Goal: Transaction & Acquisition: Purchase product/service

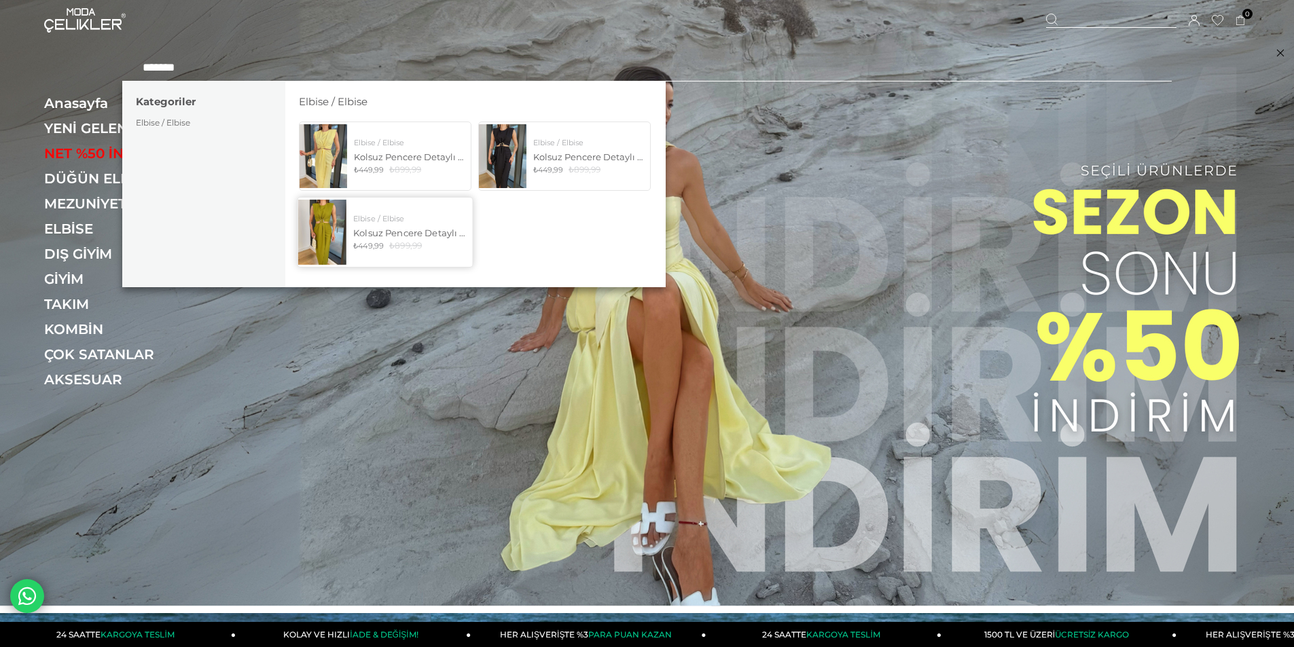
click at [440, 211] on link "Elbise / Elbise Kolsuz Pencere Detaylı Aksesuarlı Stanton Yeşil Kadın Elbise 25…" at bounding box center [385, 232] width 176 height 71
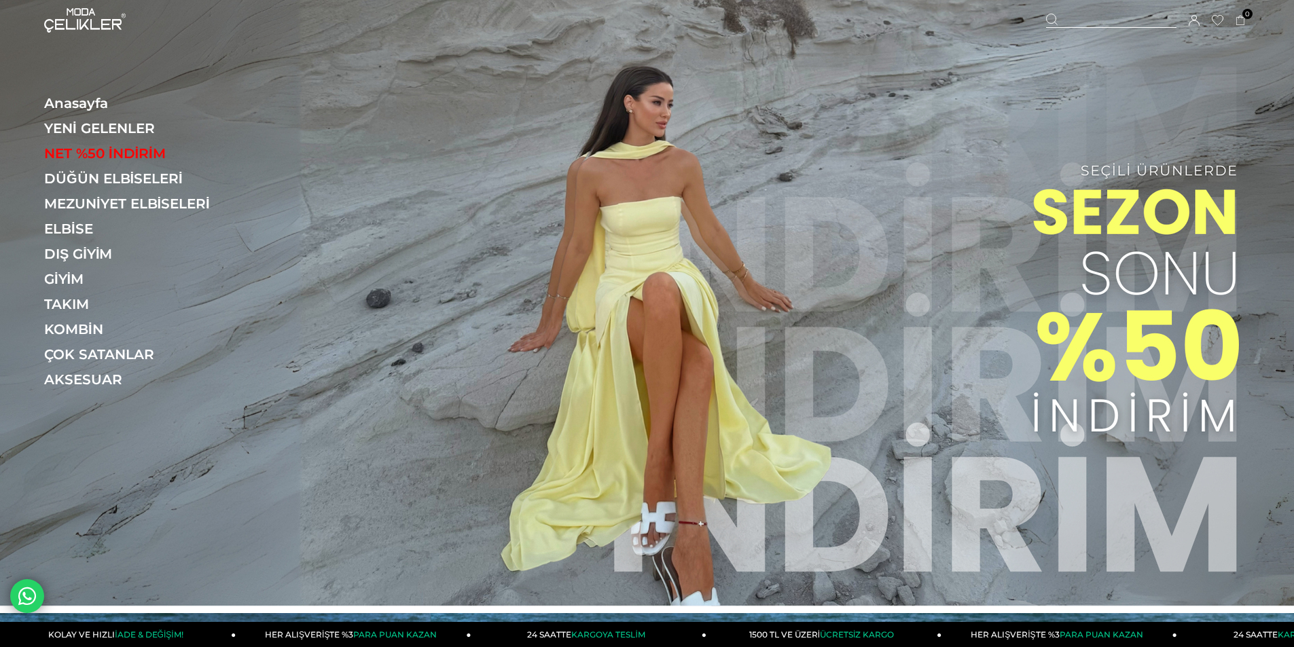
click at [1163, 14] on div at bounding box center [1111, 21] width 130 height 14
type input "*"
type input "******"
